Goal: Task Accomplishment & Management: Use online tool/utility

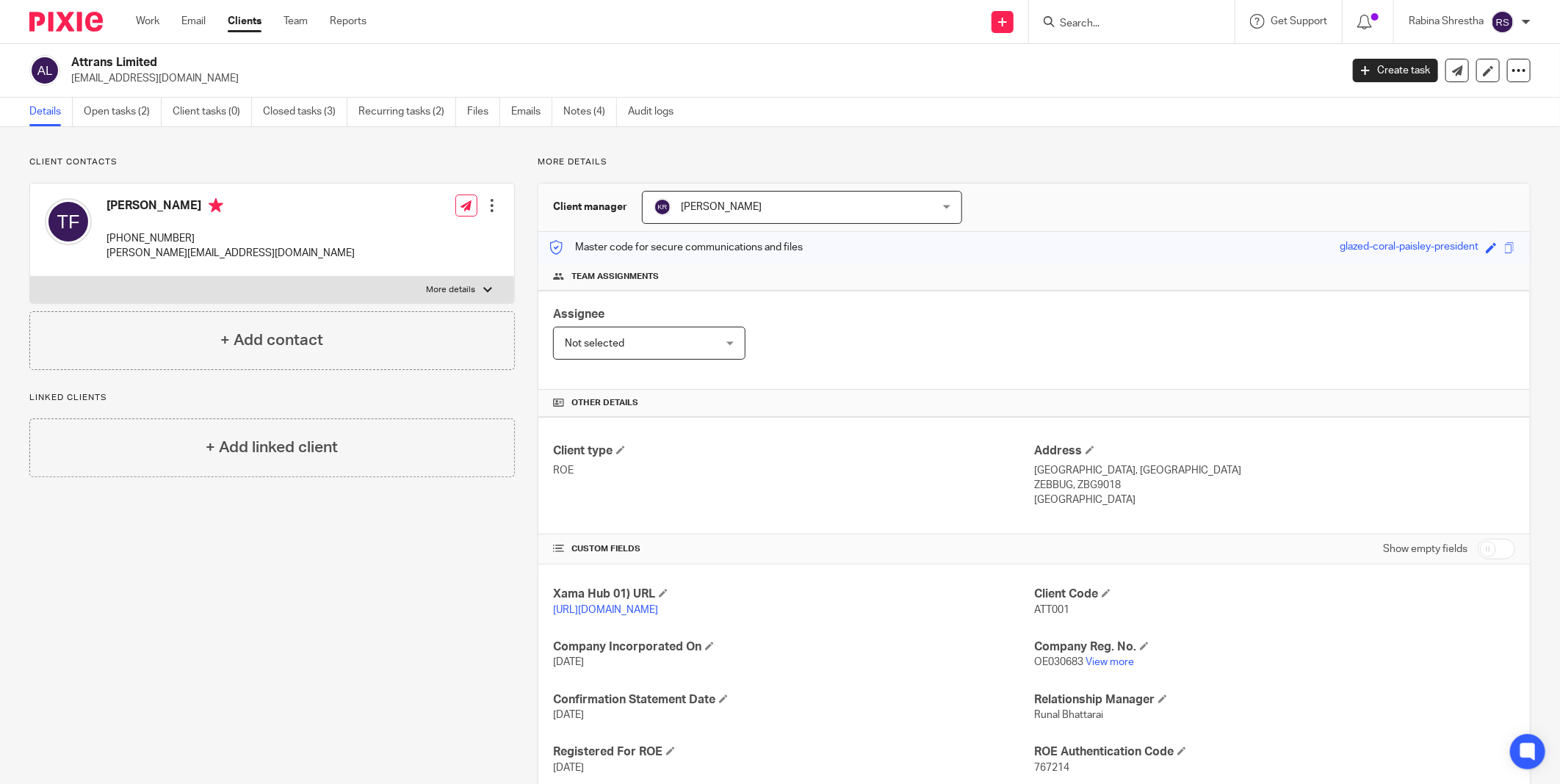
click at [1078, 19] on input "Search" at bounding box center [1124, 23] width 132 height 13
type input "attran"
click at [1089, 69] on link at bounding box center [1190, 63] width 271 height 34
click at [133, 114] on link "Open tasks (2)" at bounding box center [122, 111] width 78 height 28
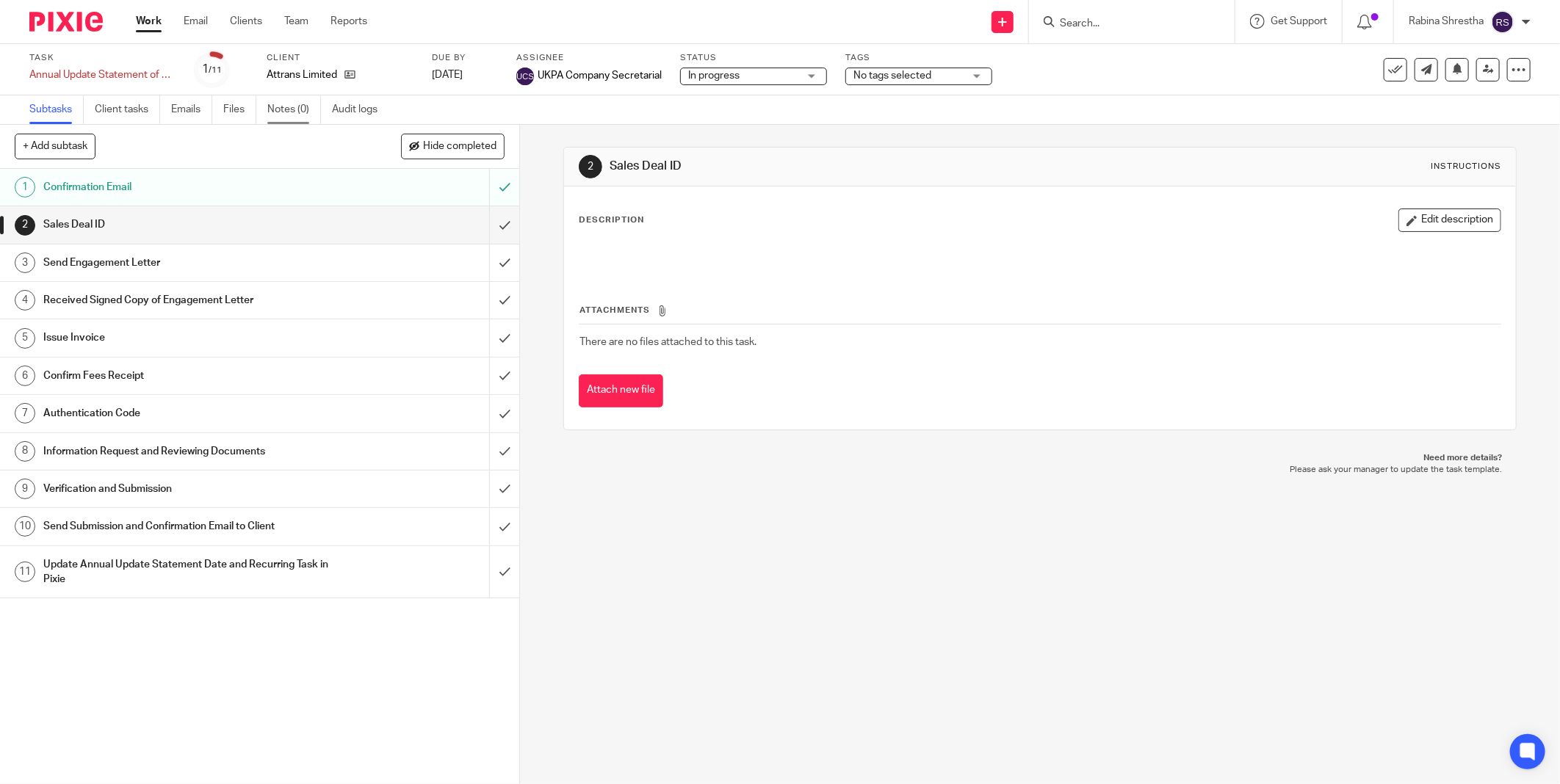
click at [290, 106] on link "Notes (0)" at bounding box center [294, 109] width 53 height 28
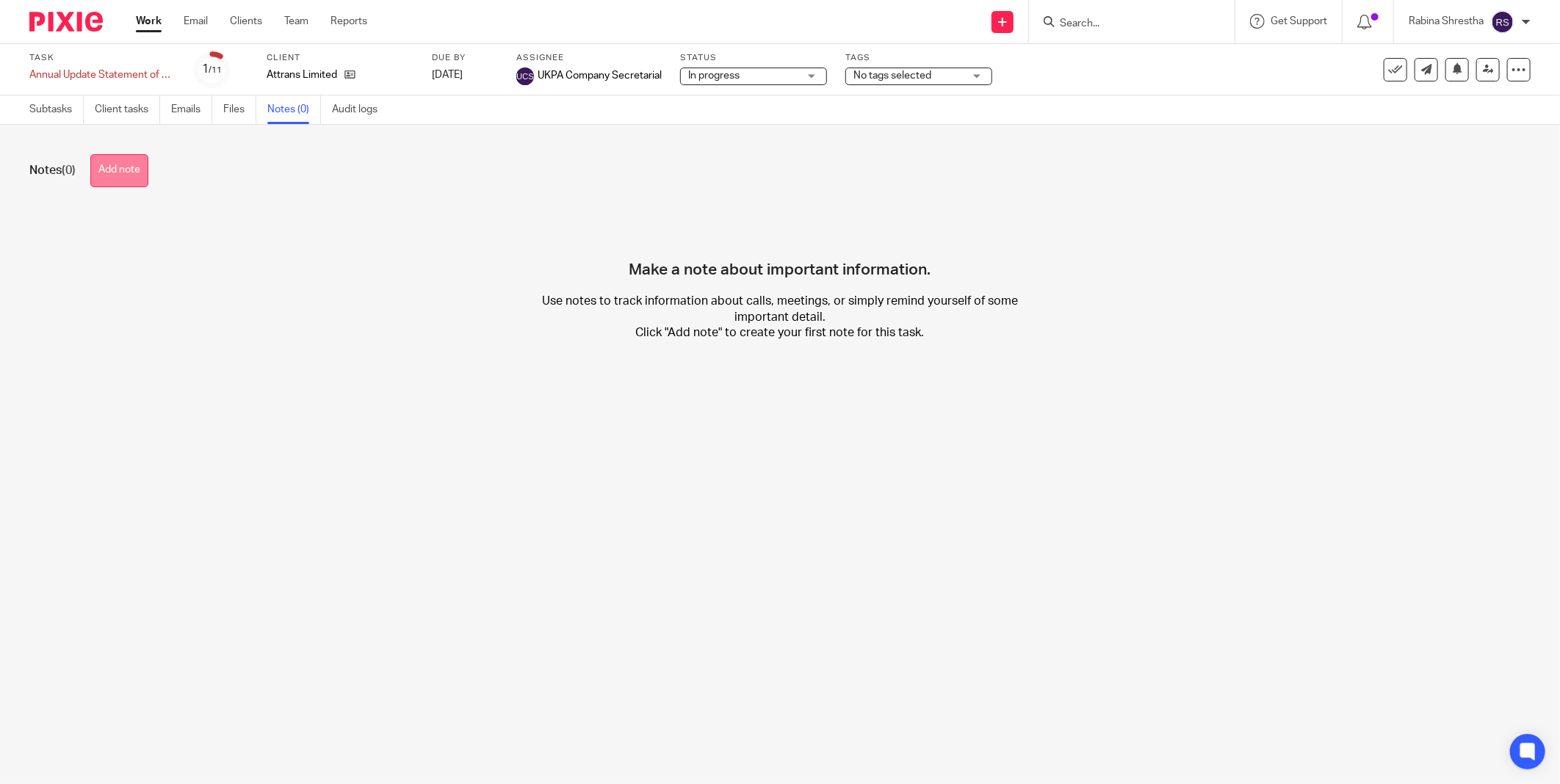
click at [134, 174] on button "Add note" at bounding box center [119, 171] width 58 height 33
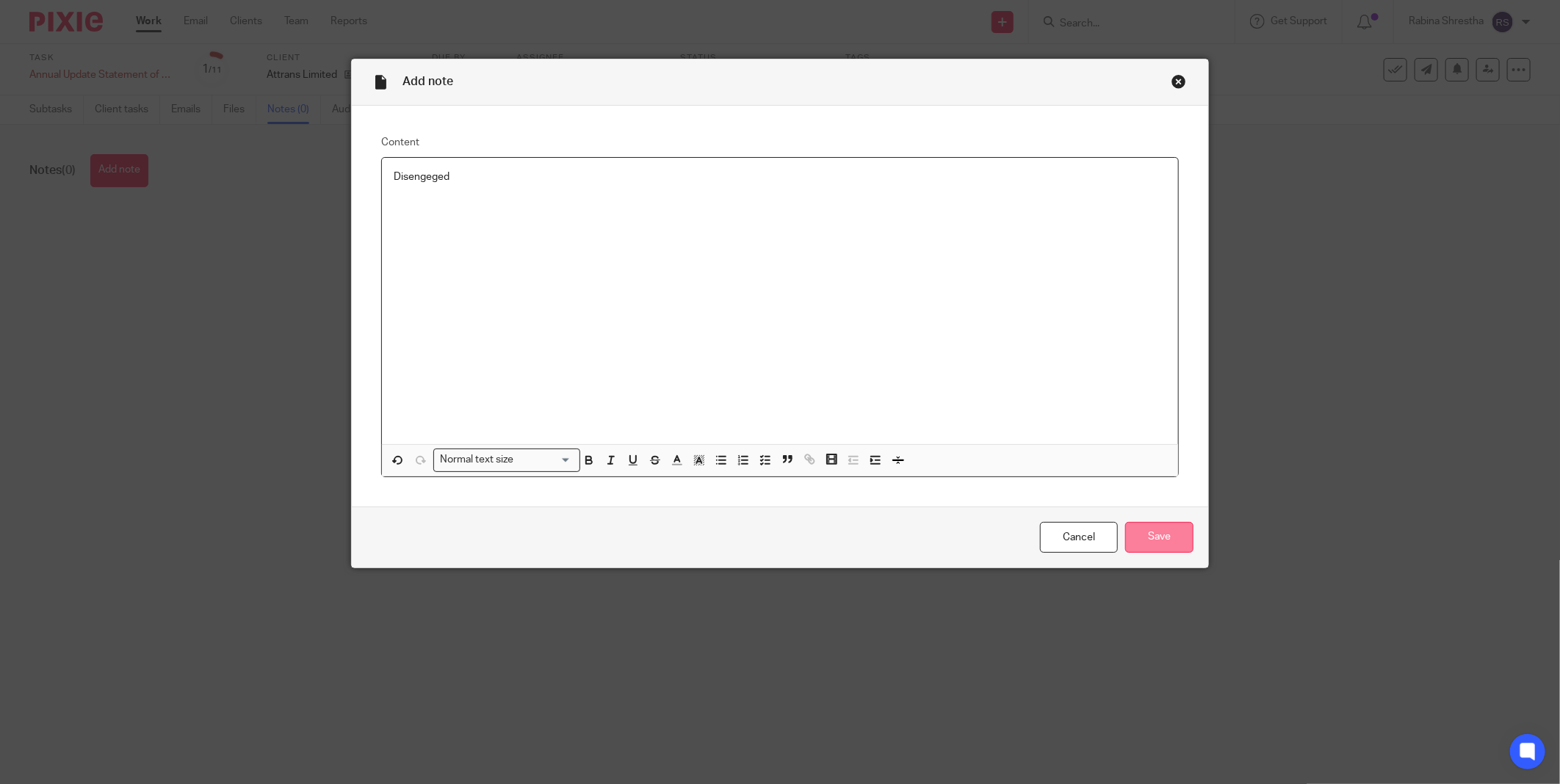
click at [1153, 528] on input "Save" at bounding box center [1158, 538] width 68 height 32
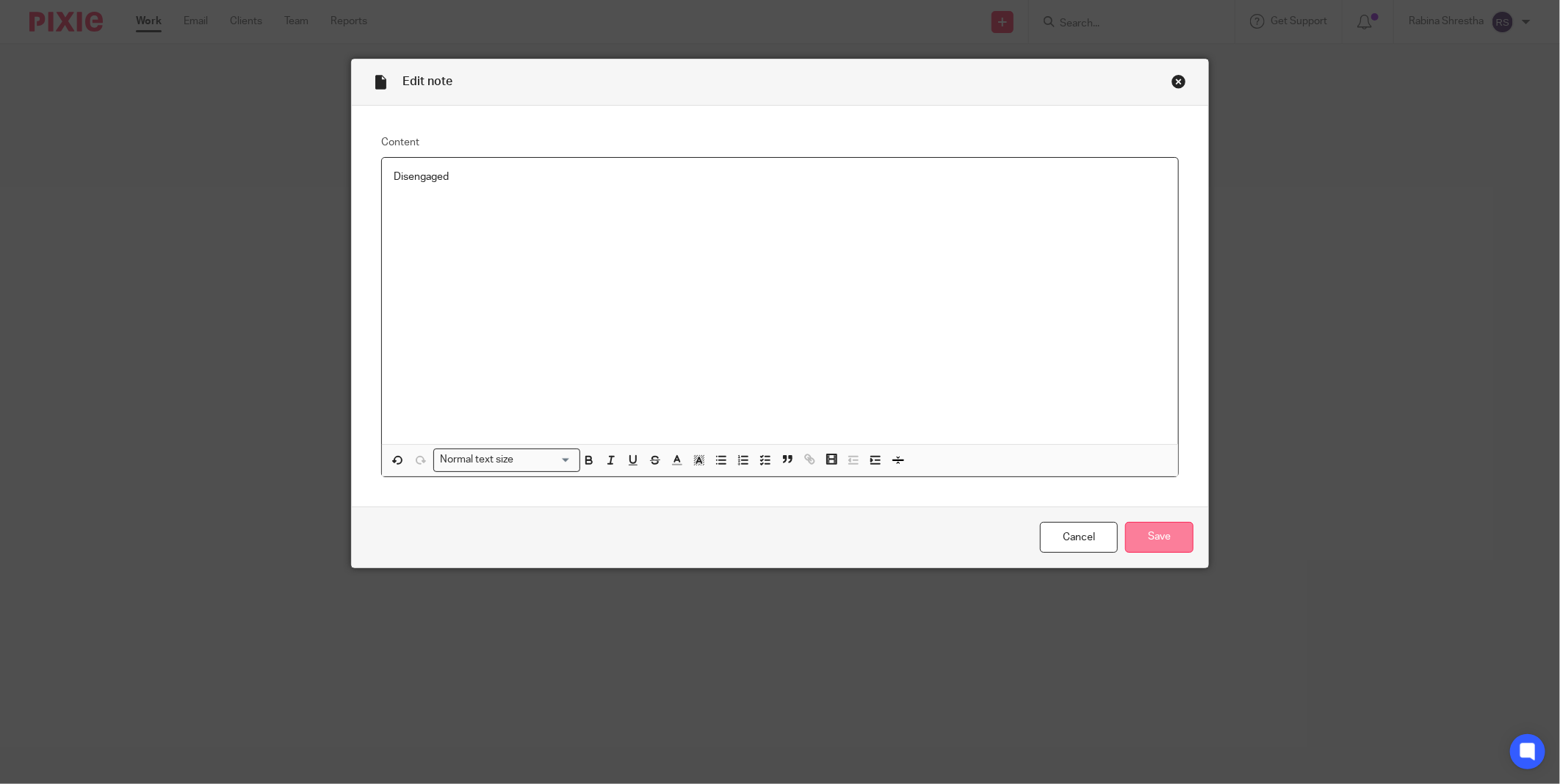
click at [1145, 524] on input "Save" at bounding box center [1158, 538] width 68 height 32
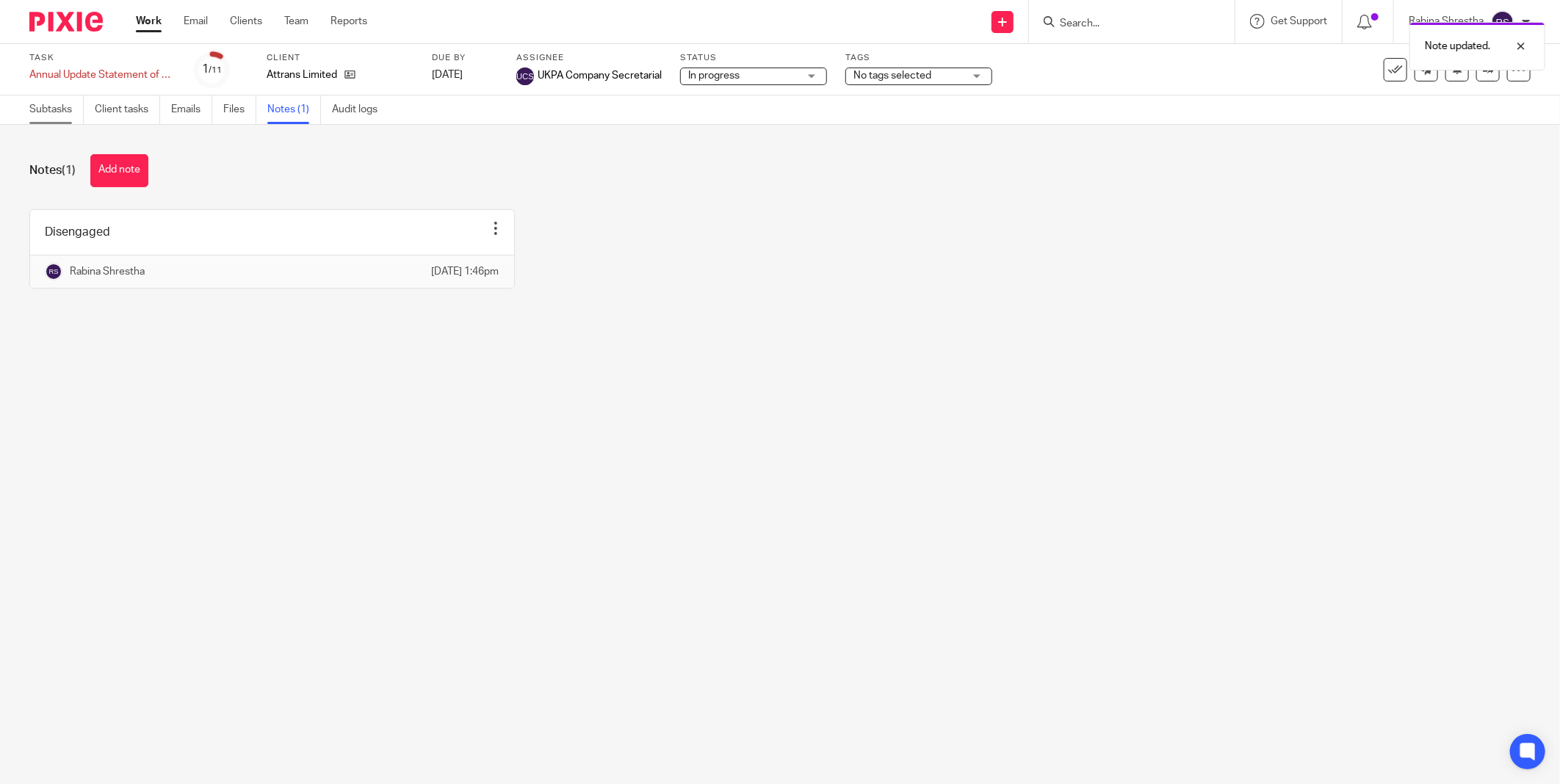
click at [50, 117] on link "Subtasks" at bounding box center [56, 109] width 54 height 28
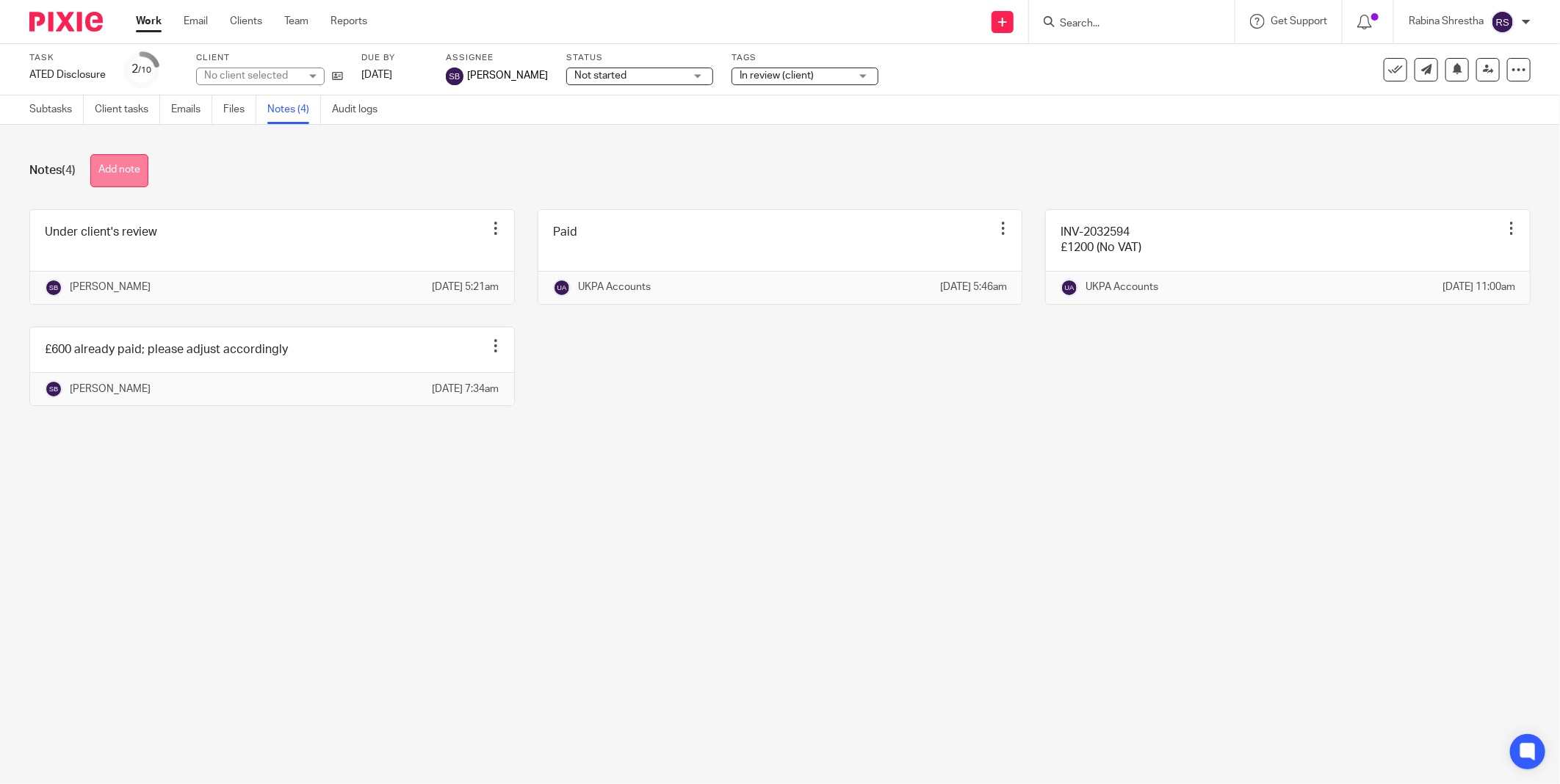
click at [148, 165] on button "Add note" at bounding box center [119, 171] width 58 height 33
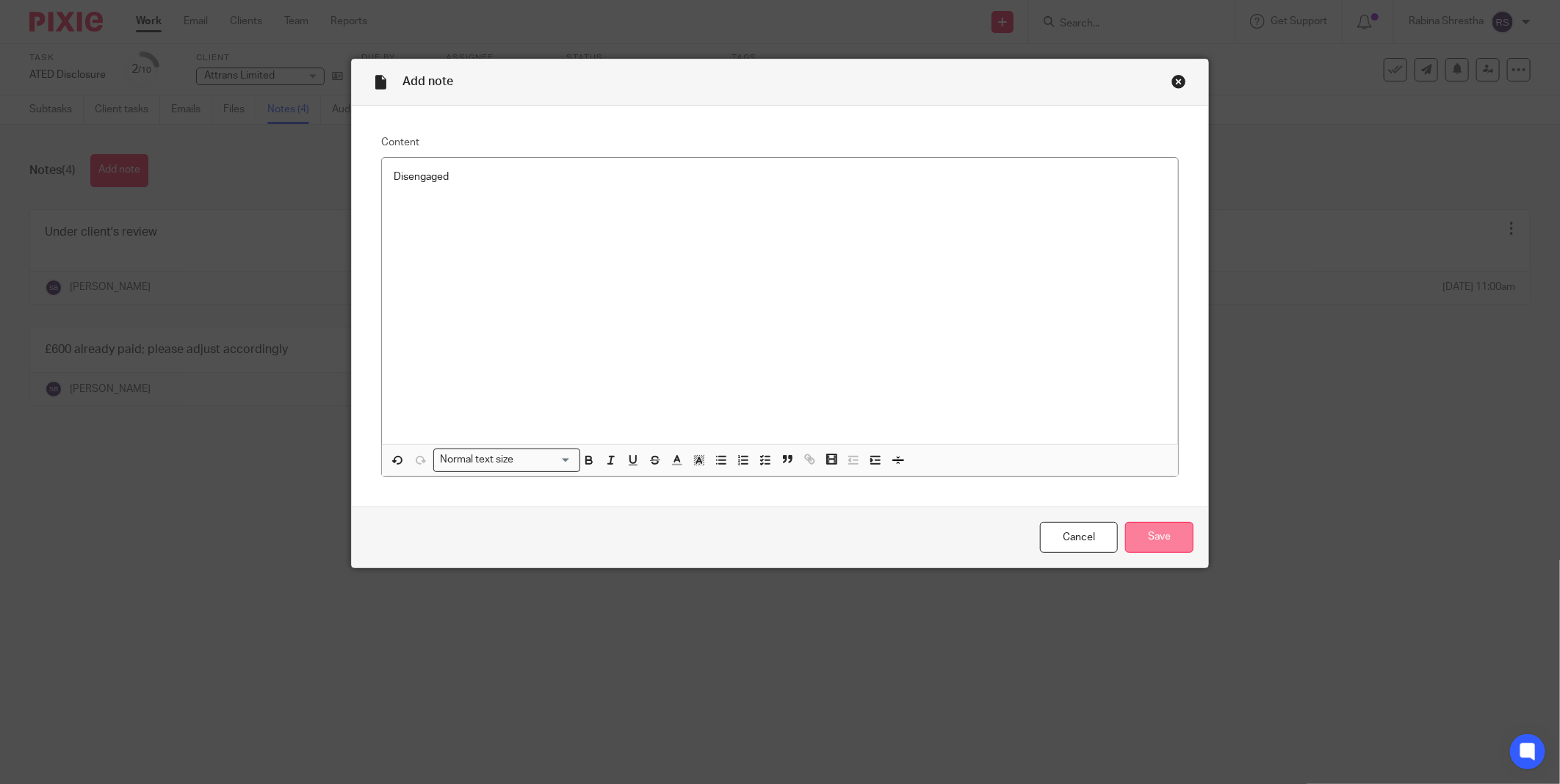
click at [1157, 538] on input "Save" at bounding box center [1158, 538] width 68 height 32
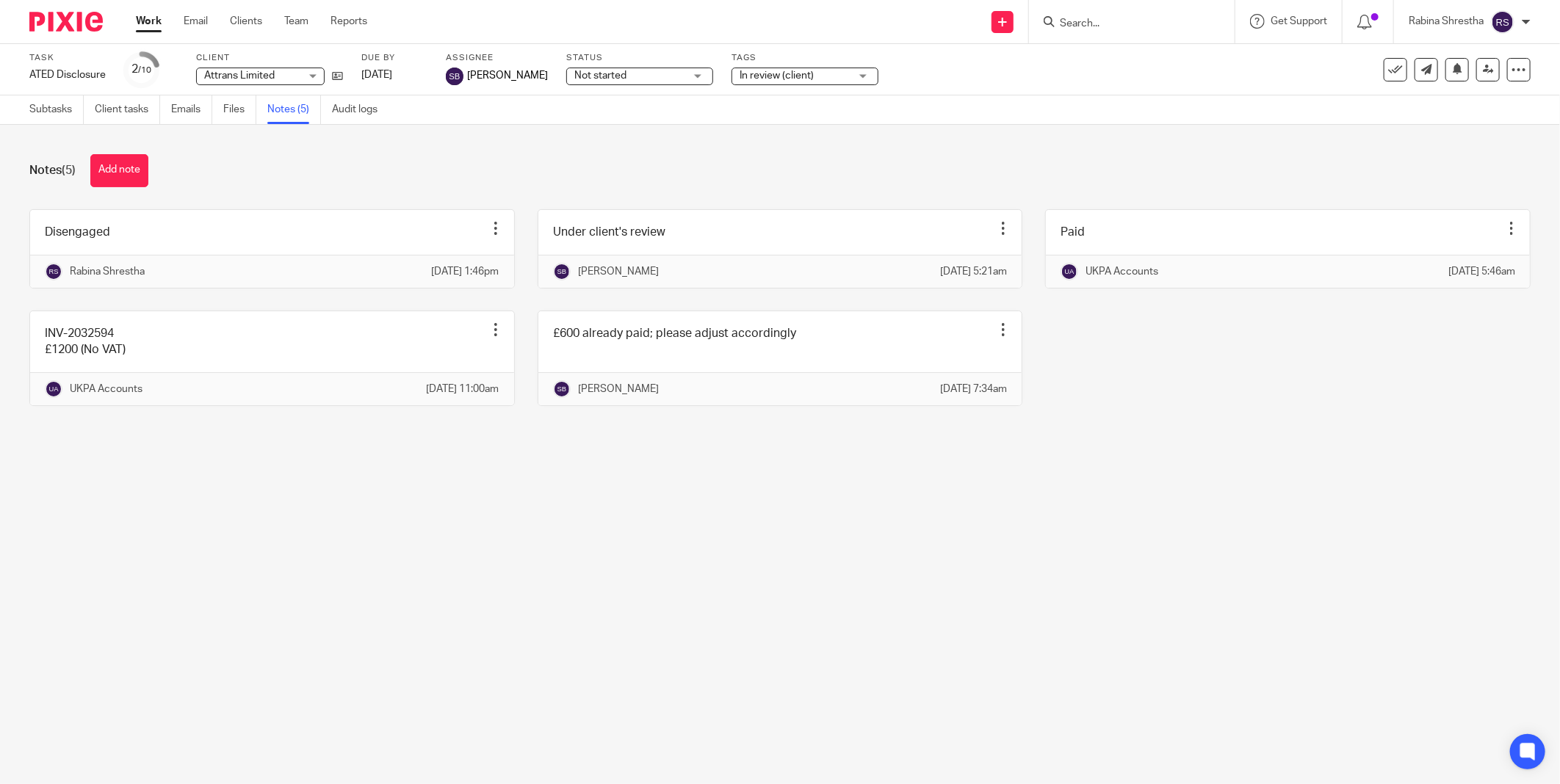
click at [359, 627] on main "Task ATED Disclosure Save ATED Disclosure 2 /10 Client Attrans Limited Attrans …" at bounding box center [780, 392] width 1560 height 784
click at [67, 115] on link "Subtasks" at bounding box center [56, 109] width 54 height 28
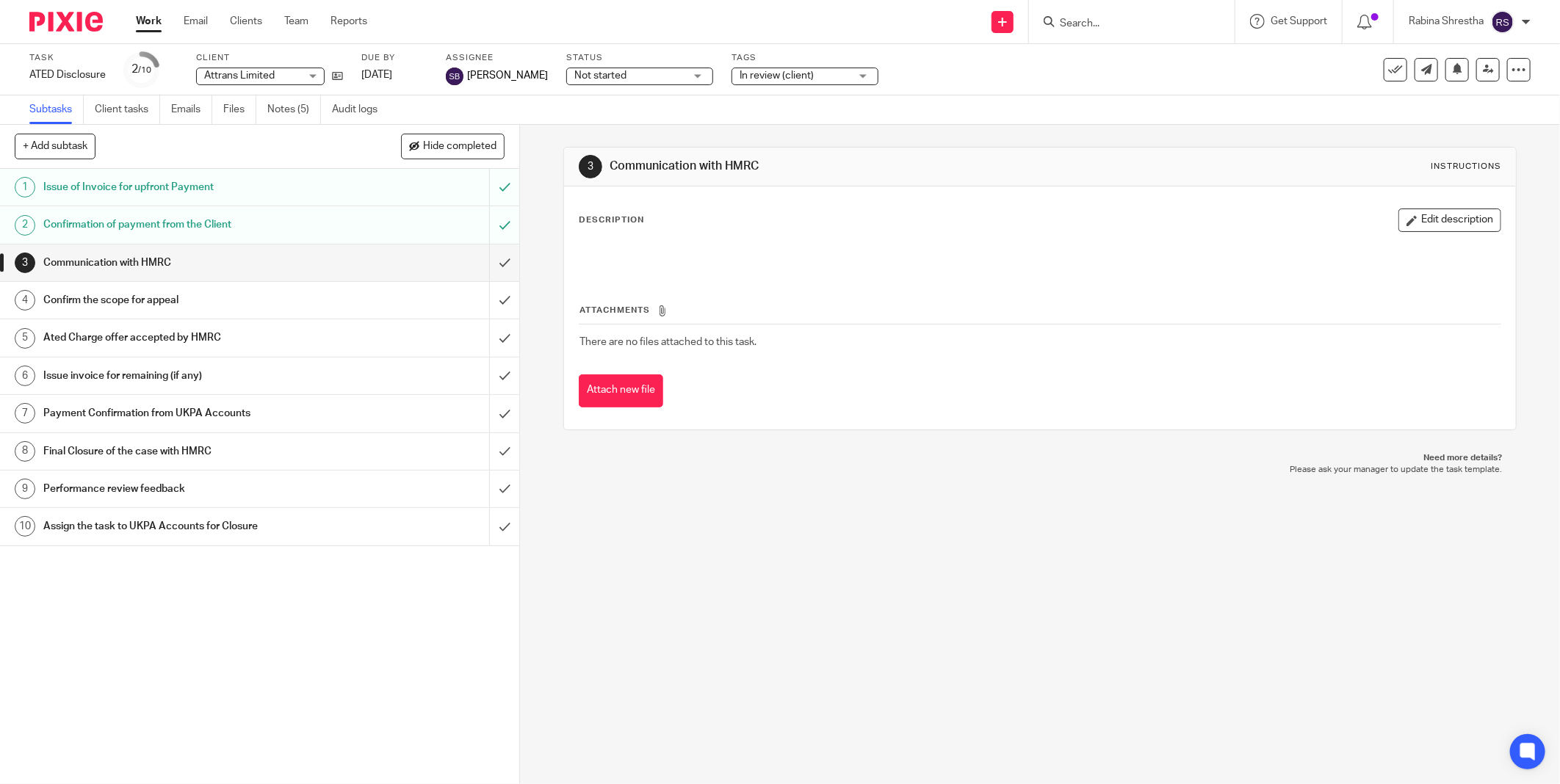
click at [702, 544] on div "3 Communication with HMRC Instructions Description Edit description Attachments…" at bounding box center [1039, 454] width 1039 height 659
click at [979, 262] on div at bounding box center [1039, 257] width 935 height 33
